Goal: Information Seeking & Learning: Learn about a topic

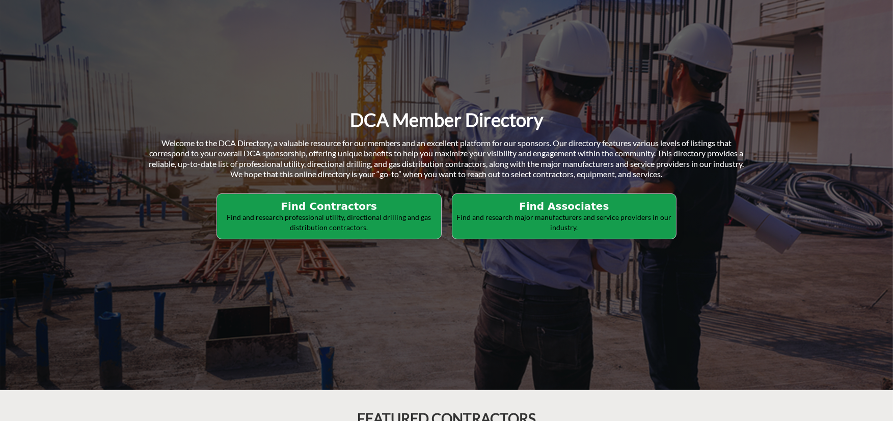
scroll to position [102, 0]
click at [386, 211] on h2 "Find Contractors" at bounding box center [329, 206] width 218 height 12
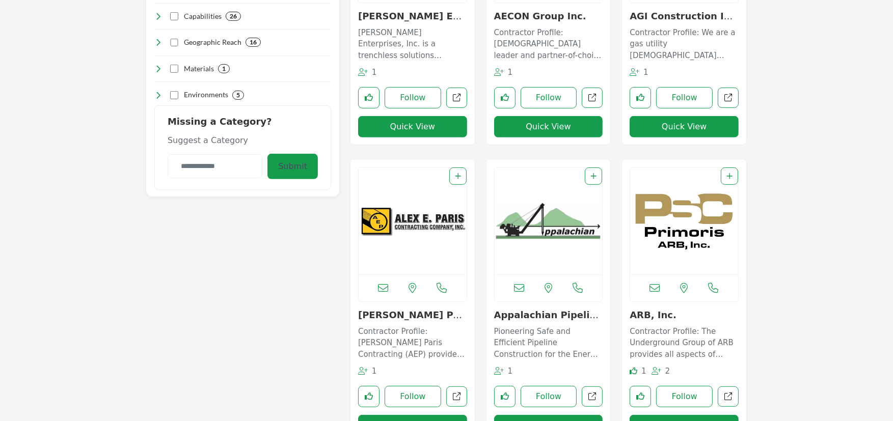
scroll to position [458, 0]
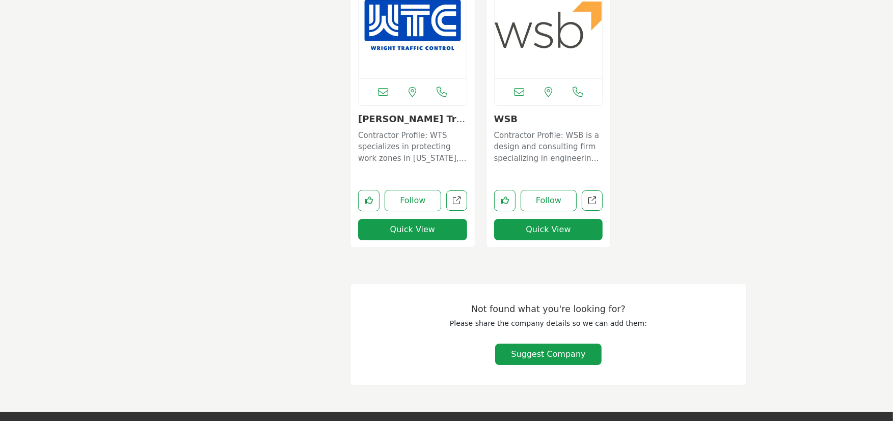
scroll to position [8147, 0]
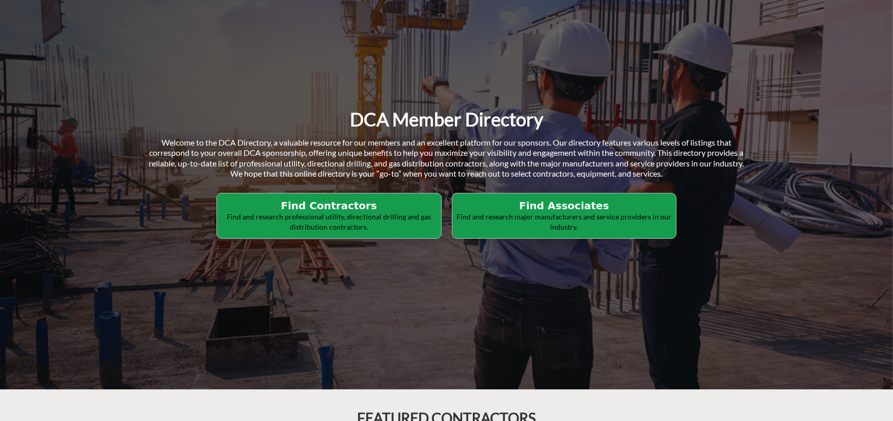
scroll to position [102, 0]
click at [565, 212] on p "Find and research major manufacturers and service providers in our industry." at bounding box center [564, 222] width 218 height 20
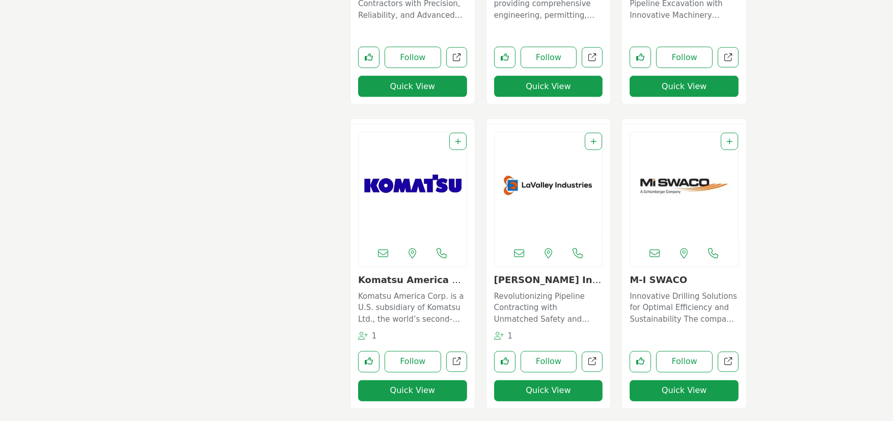
scroll to position [6213, 0]
